Goal: Book appointment/travel/reservation

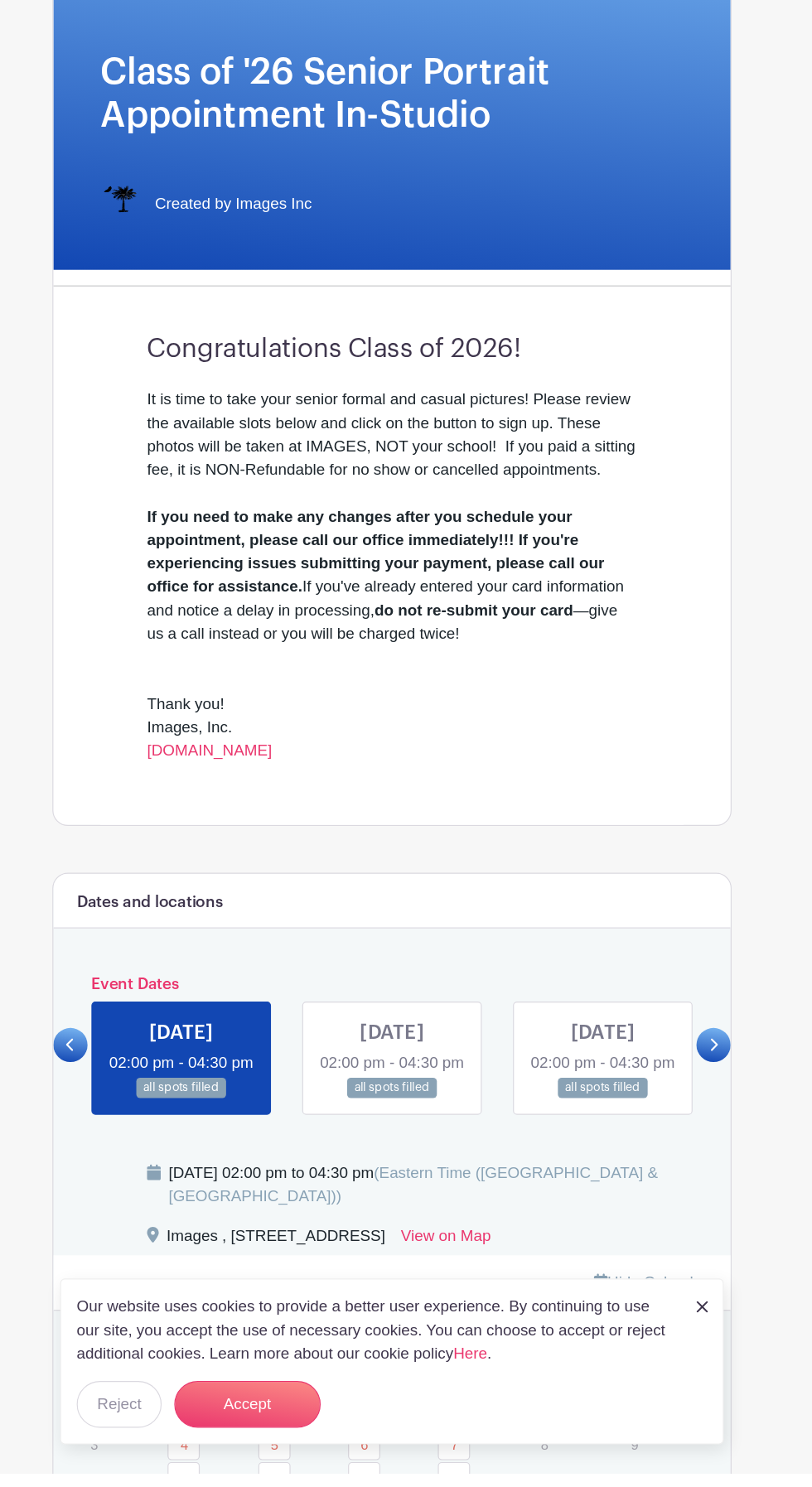
click at [679, 1129] on icon at bounding box center [679, 1123] width 8 height 12
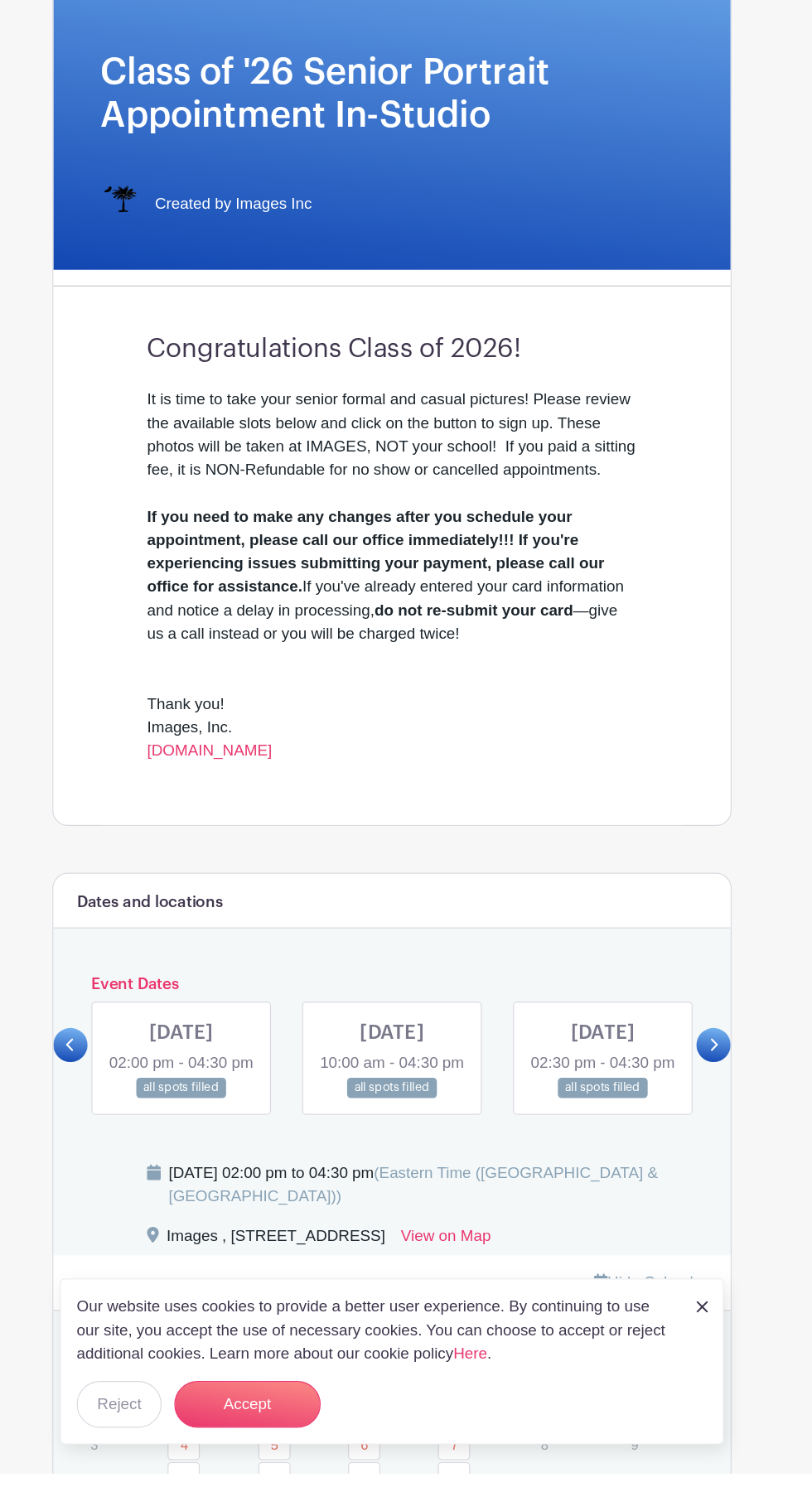
click at [679, 1129] on icon at bounding box center [679, 1123] width 8 height 12
click at [678, 1129] on icon at bounding box center [679, 1123] width 8 height 12
click at [679, 1129] on icon at bounding box center [679, 1123] width 8 height 12
click at [679, 1129] on icon at bounding box center [679, 1123] width 8 height 12
